Goal: Information Seeking & Learning: Learn about a topic

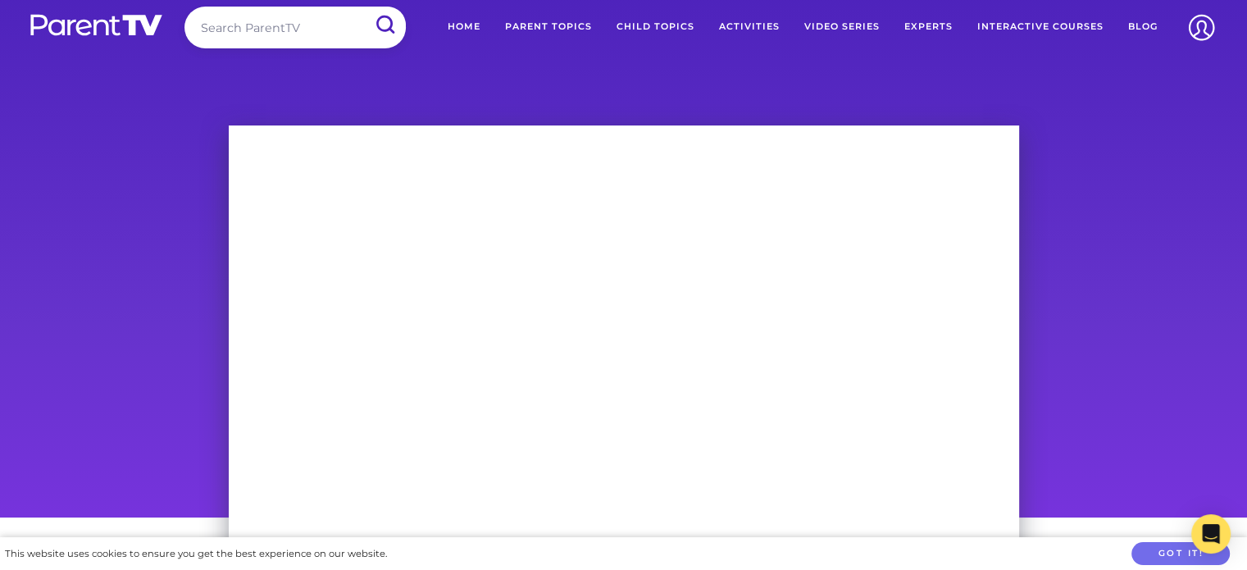
scroll to position [100, 0]
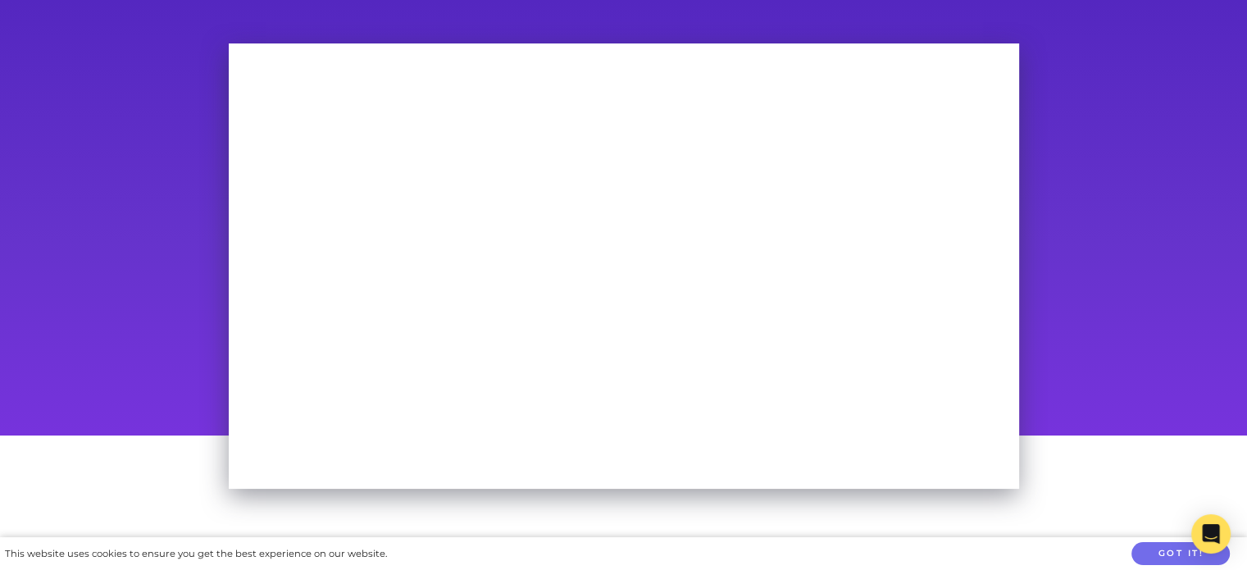
click at [1051, 187] on div at bounding box center [623, 233] width 1247 height 404
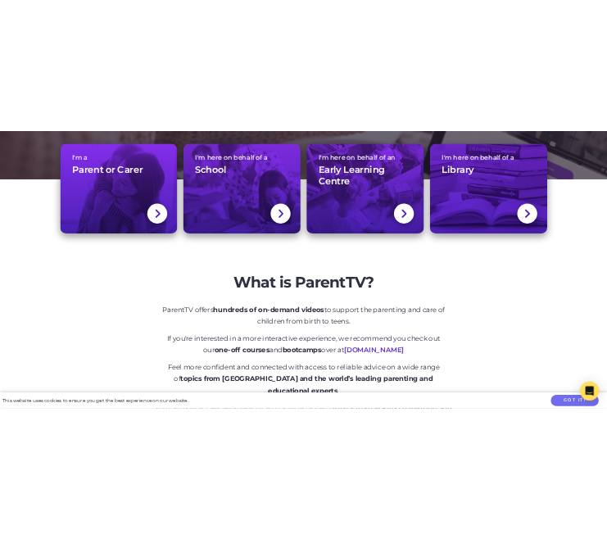
scroll to position [410, 0]
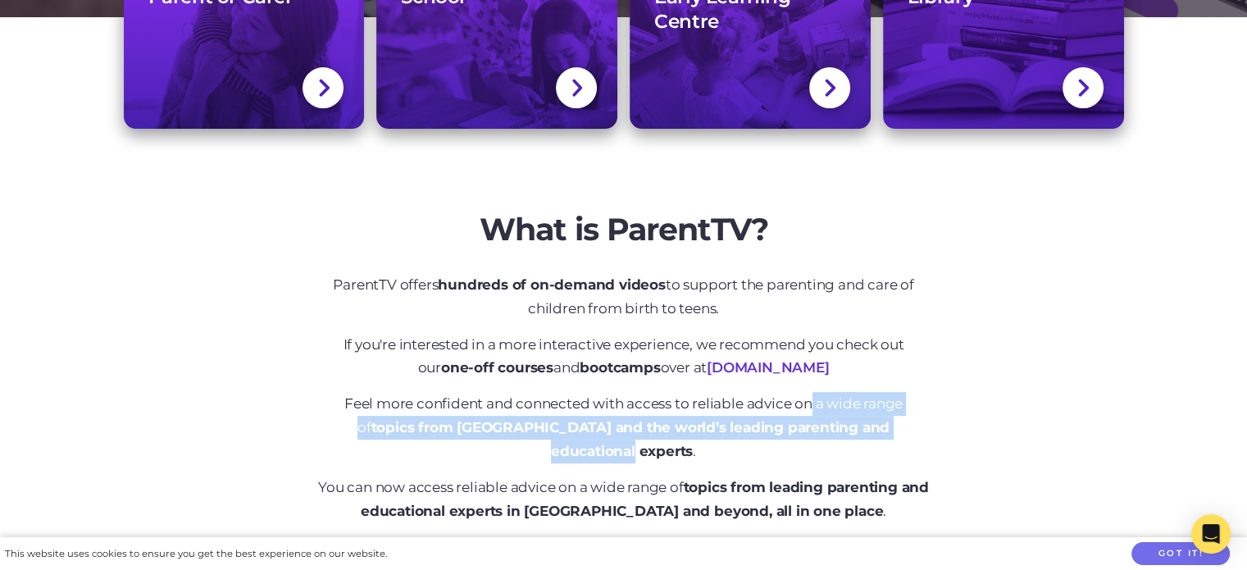
drag, startPoint x: 803, startPoint y: 403, endPoint x: 907, endPoint y: 422, distance: 105.8
click at [907, 422] on p "Feel more confident and connected with access to reliable advice on a wide rang…" at bounding box center [623, 427] width 615 height 71
drag, startPoint x: 888, startPoint y: 420, endPoint x: 852, endPoint y: 413, distance: 36.8
copy p "a wide range of topics from Australia and the world’s leading parenting and edu…"
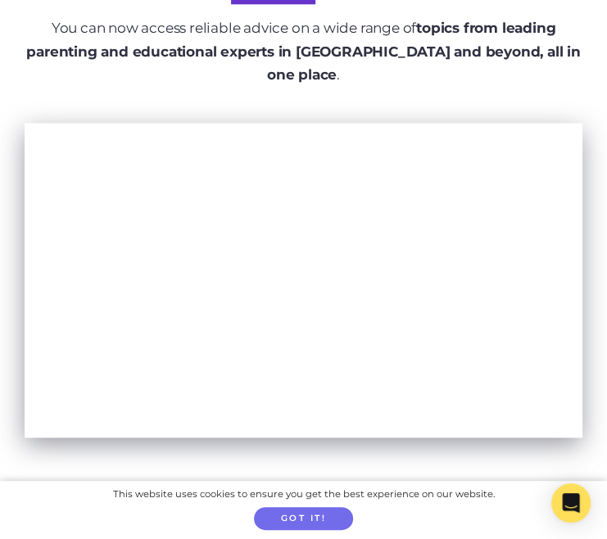
scroll to position [902, 0]
